Goal: Information Seeking & Learning: Understand process/instructions

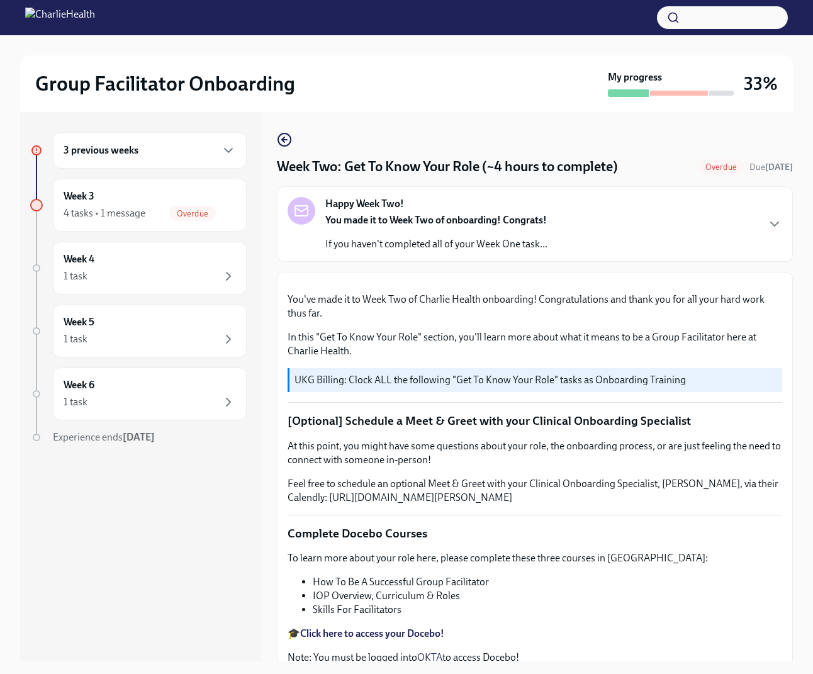
scroll to position [995, 0]
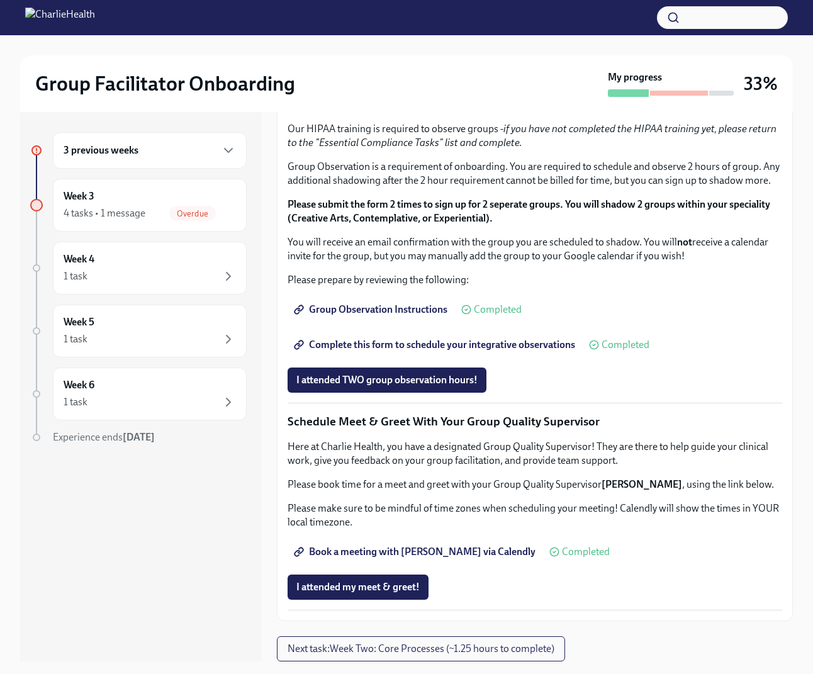
click at [415, 381] on span "I attended TWO group observation hours!" at bounding box center [386, 380] width 181 height 13
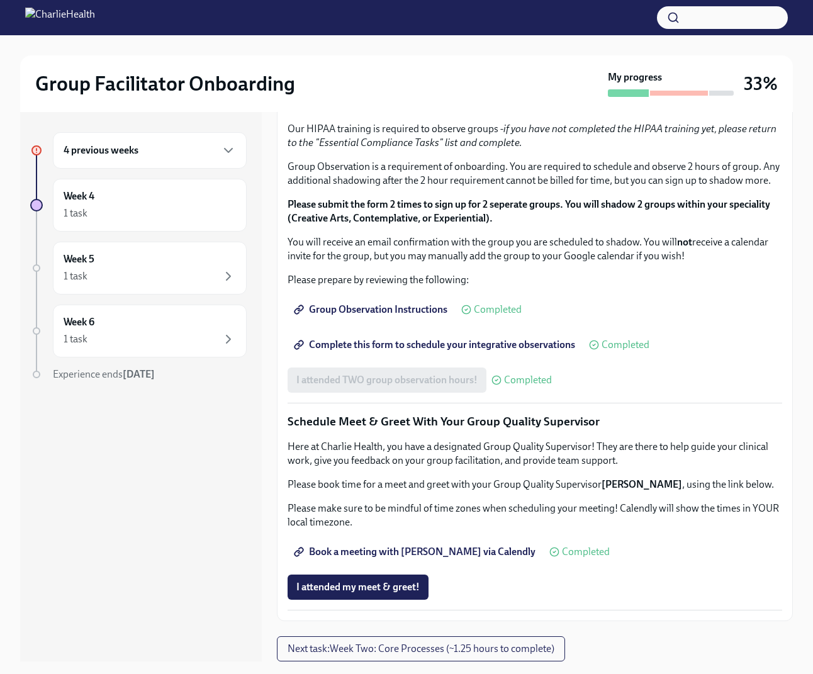
scroll to position [23, 0]
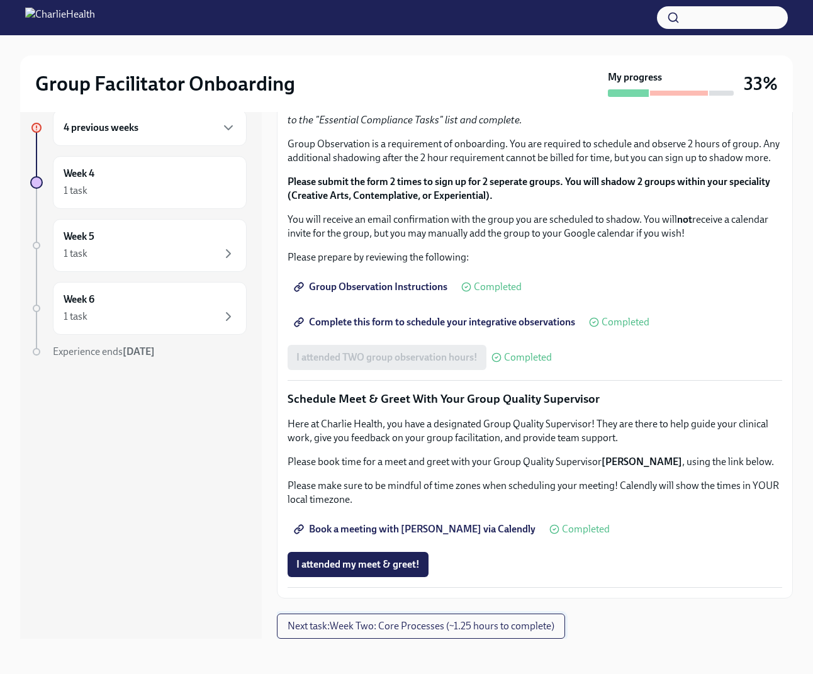
click at [404, 625] on span "Next task : Week Two: Core Processes (~1.25 hours to complete)" at bounding box center [421, 626] width 267 height 13
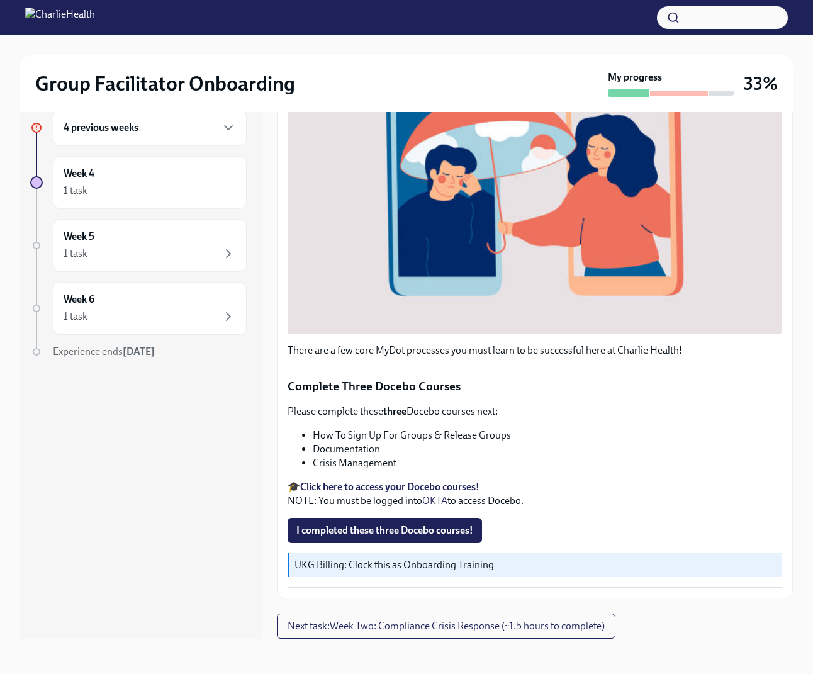
scroll to position [254, 0]
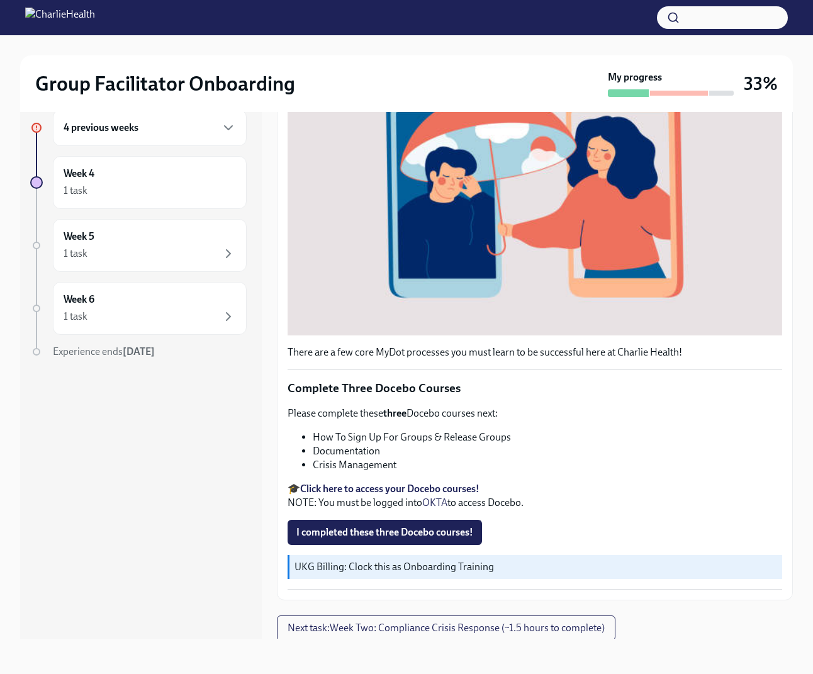
click at [428, 489] on strong "Click here to access your Docebo courses!" at bounding box center [389, 489] width 179 height 12
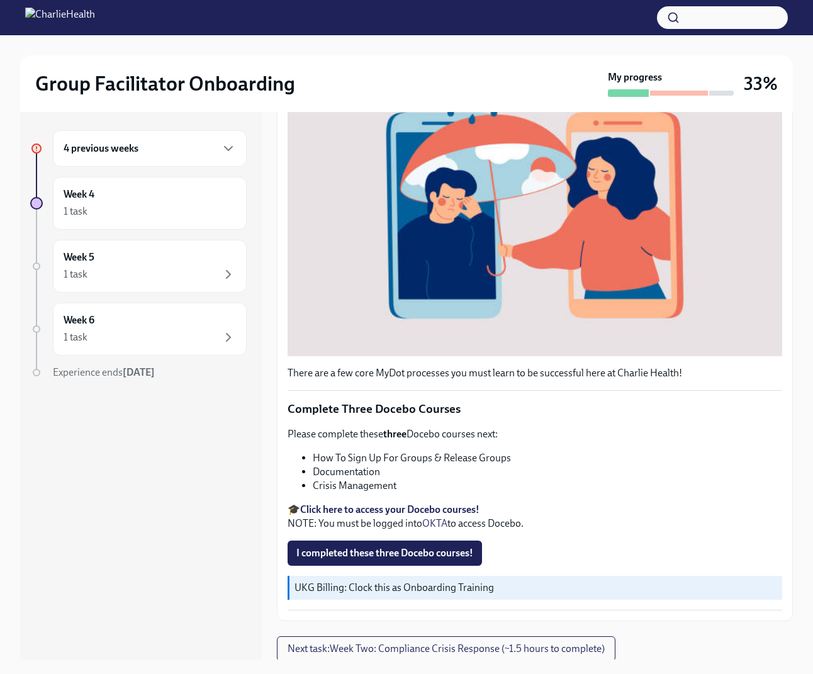
scroll to position [23, 0]
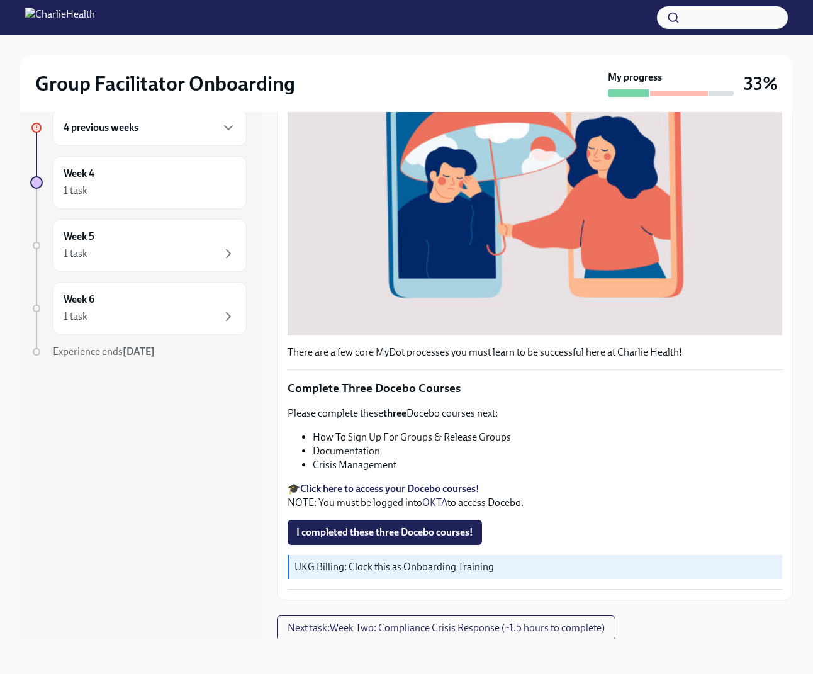
click at [413, 490] on strong "Click here to access your Docebo courses!" at bounding box center [389, 489] width 179 height 12
click at [410, 537] on span "I completed these three Docebo courses!" at bounding box center [384, 532] width 177 height 13
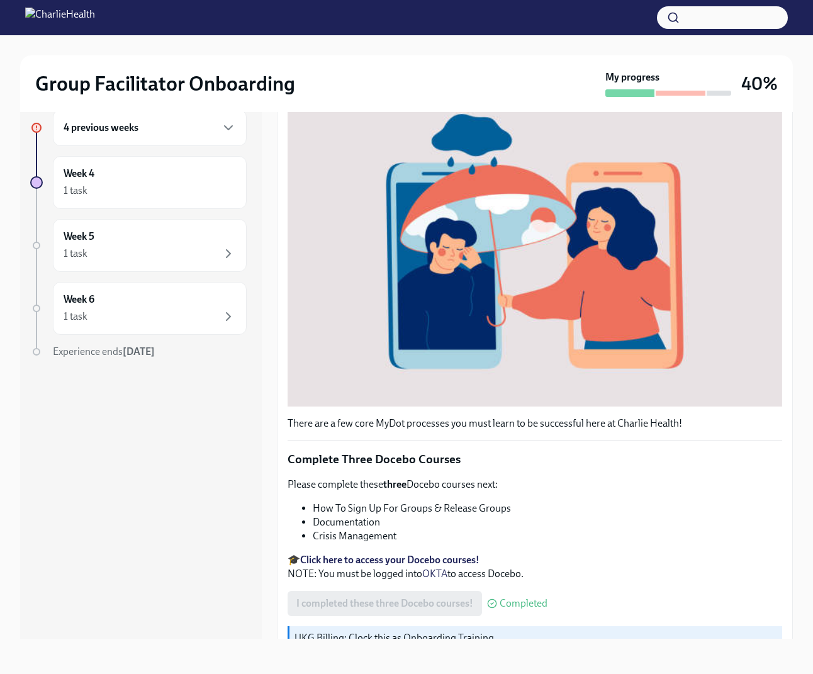
scroll to position [256, 0]
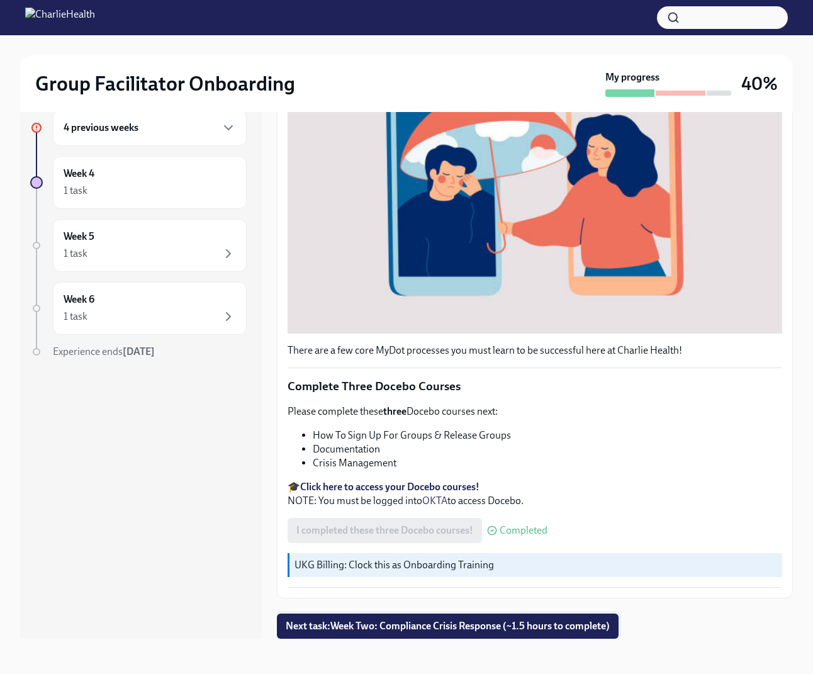
click at [452, 630] on span "Next task : Week Two: Compliance Crisis Response (~1.5 hours to complete)" at bounding box center [448, 626] width 324 height 13
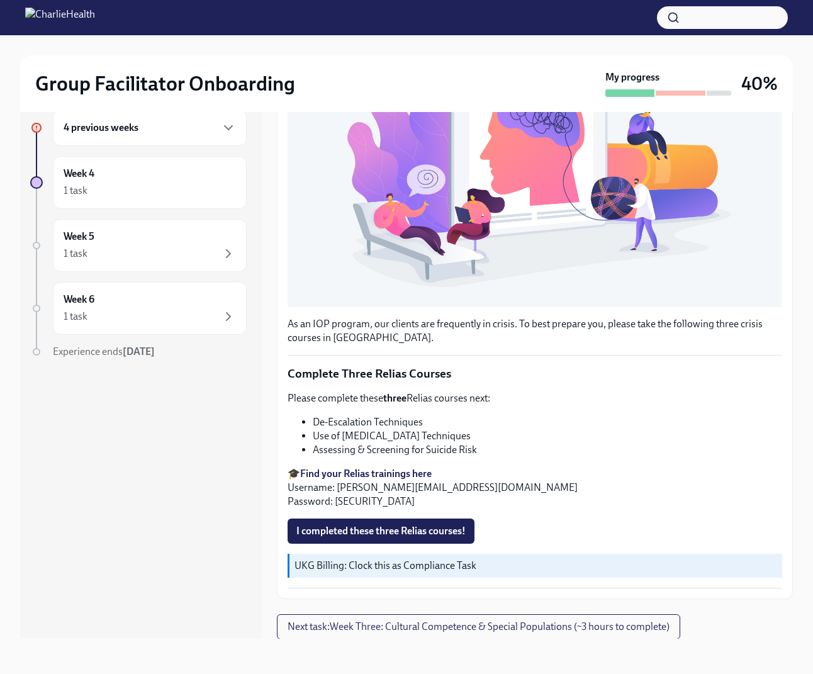
scroll to position [251, 0]
click at [387, 470] on strong "Find your Relias trainings here" at bounding box center [365, 473] width 131 height 12
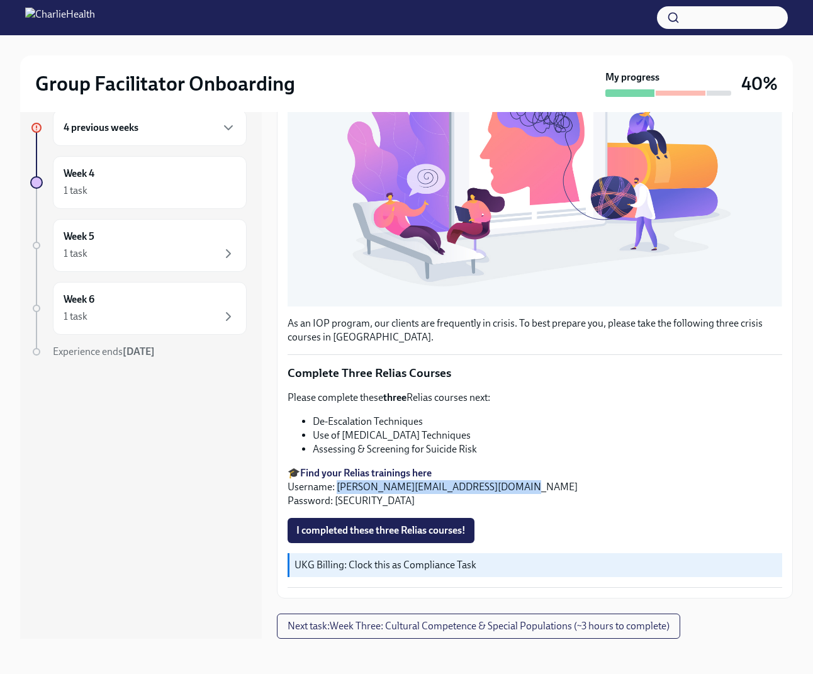
drag, startPoint x: 336, startPoint y: 490, endPoint x: 497, endPoint y: 492, distance: 161.1
click at [497, 492] on p "🎓 Find your Relias trainings here Username: [PERSON_NAME][EMAIL_ADDRESS][DOMAIN…" at bounding box center [535, 487] width 495 height 42
copy p "[PERSON_NAME][EMAIL_ADDRESS][DOMAIN_NAME]"
drag, startPoint x: 333, startPoint y: 503, endPoint x: 399, endPoint y: 504, distance: 65.4
click at [400, 503] on p "🎓 Find your Relias trainings here Username: [PERSON_NAME][EMAIL_ADDRESS][DOMAIN…" at bounding box center [535, 487] width 495 height 42
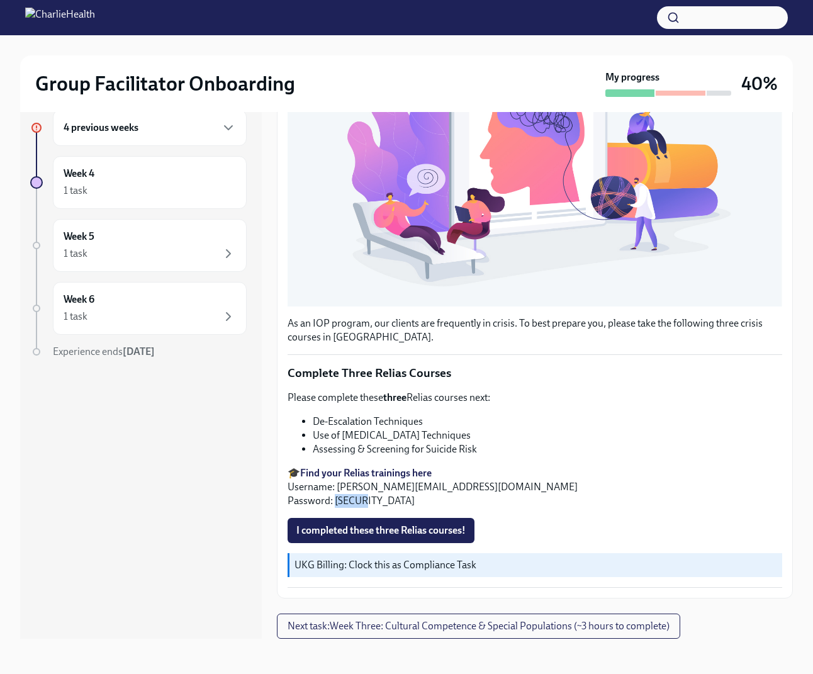
copy p "ch1234"
